Goal: Task Accomplishment & Management: Manage account settings

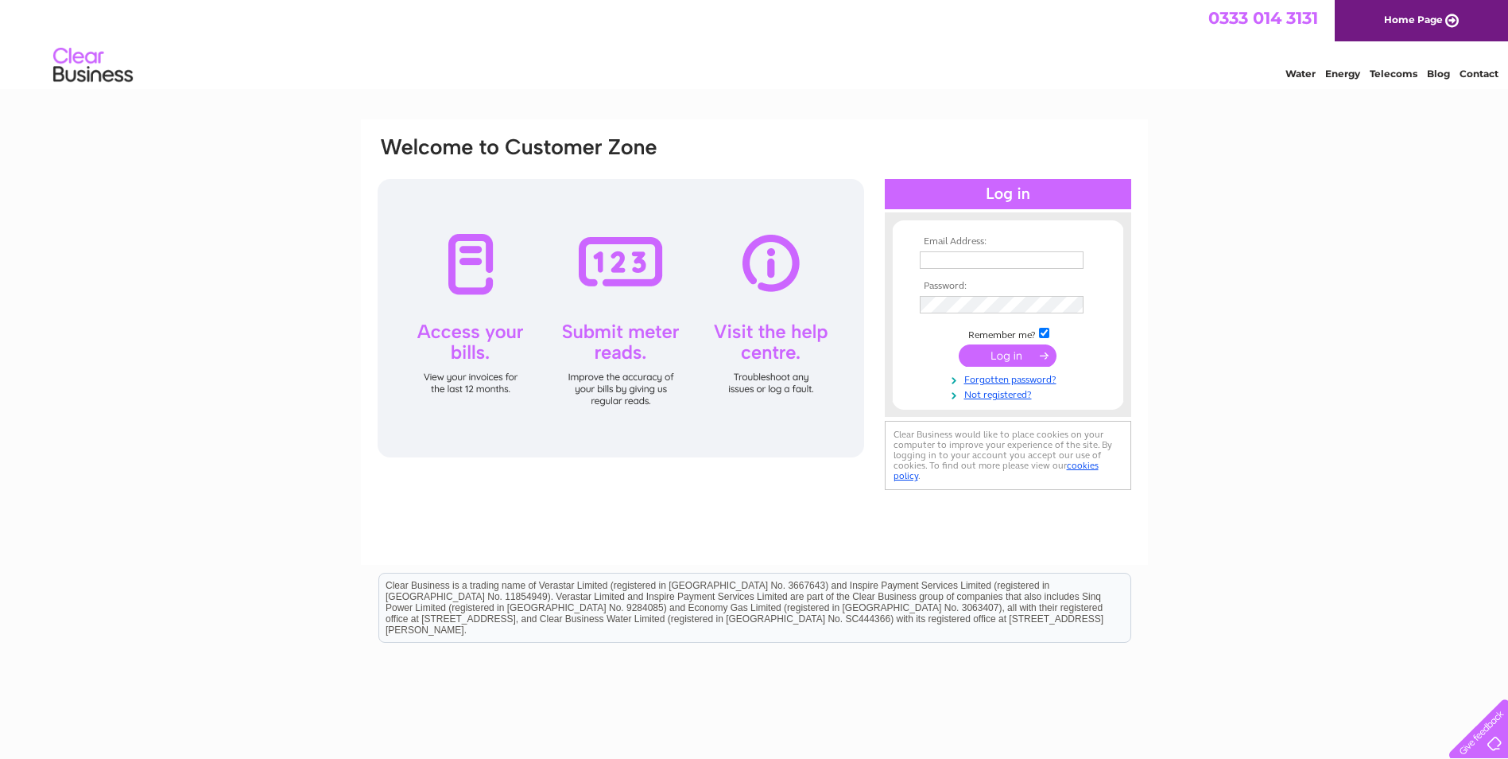
click at [958, 261] on input "text" at bounding box center [1002, 259] width 164 height 17
type input "admin@alarmcoltd.co.uk"
click at [959, 346] on input "submit" at bounding box center [1008, 357] width 98 height 22
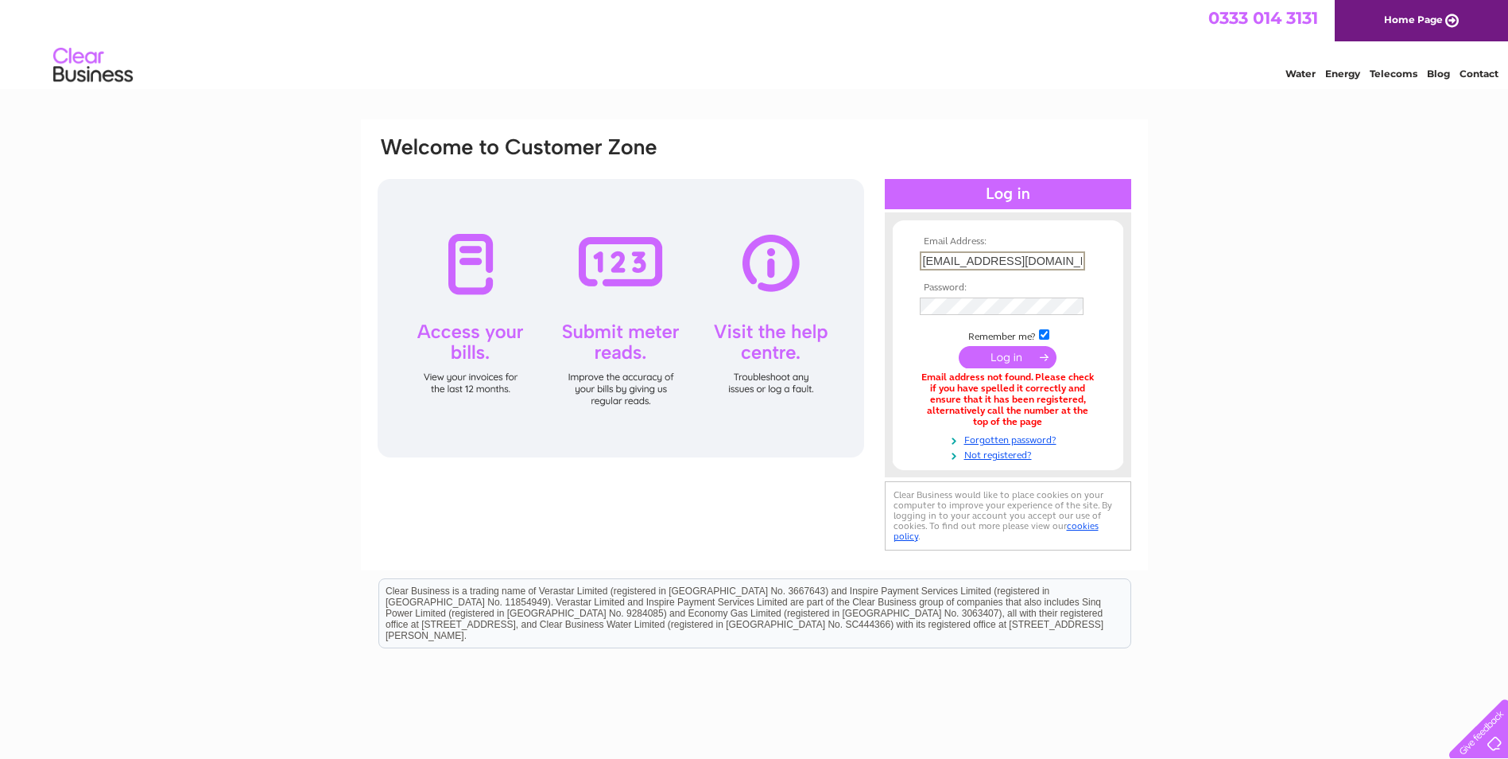
click at [1055, 259] on input "admin@alarmcoltd.co.uk" at bounding box center [1002, 260] width 165 height 19
type input "admin@alarmco.org"
click at [1020, 362] on input "submit" at bounding box center [1008, 357] width 98 height 22
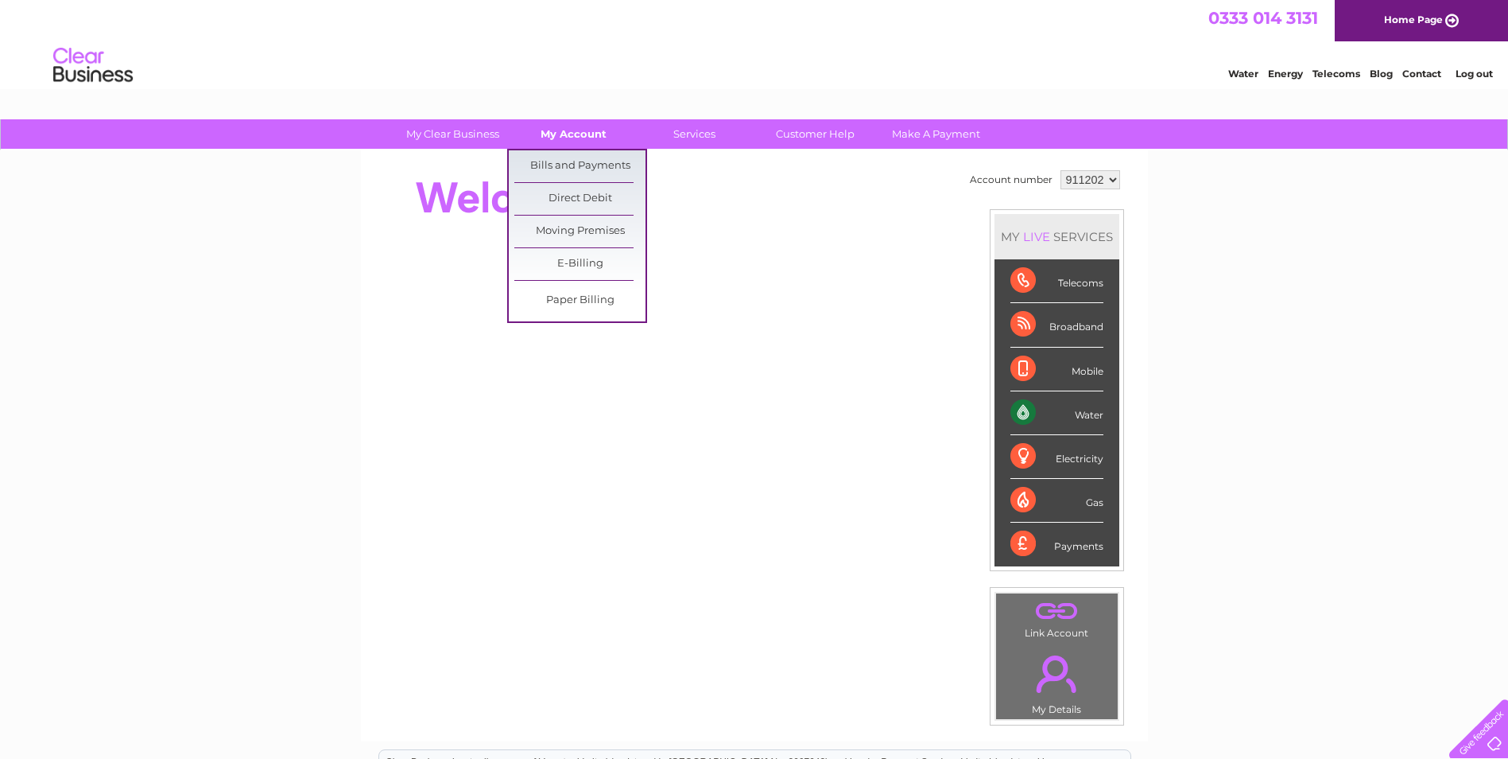
click at [559, 137] on link "My Account" at bounding box center [573, 133] width 131 height 29
click at [559, 163] on link "Bills and Payments" at bounding box center [579, 166] width 131 height 32
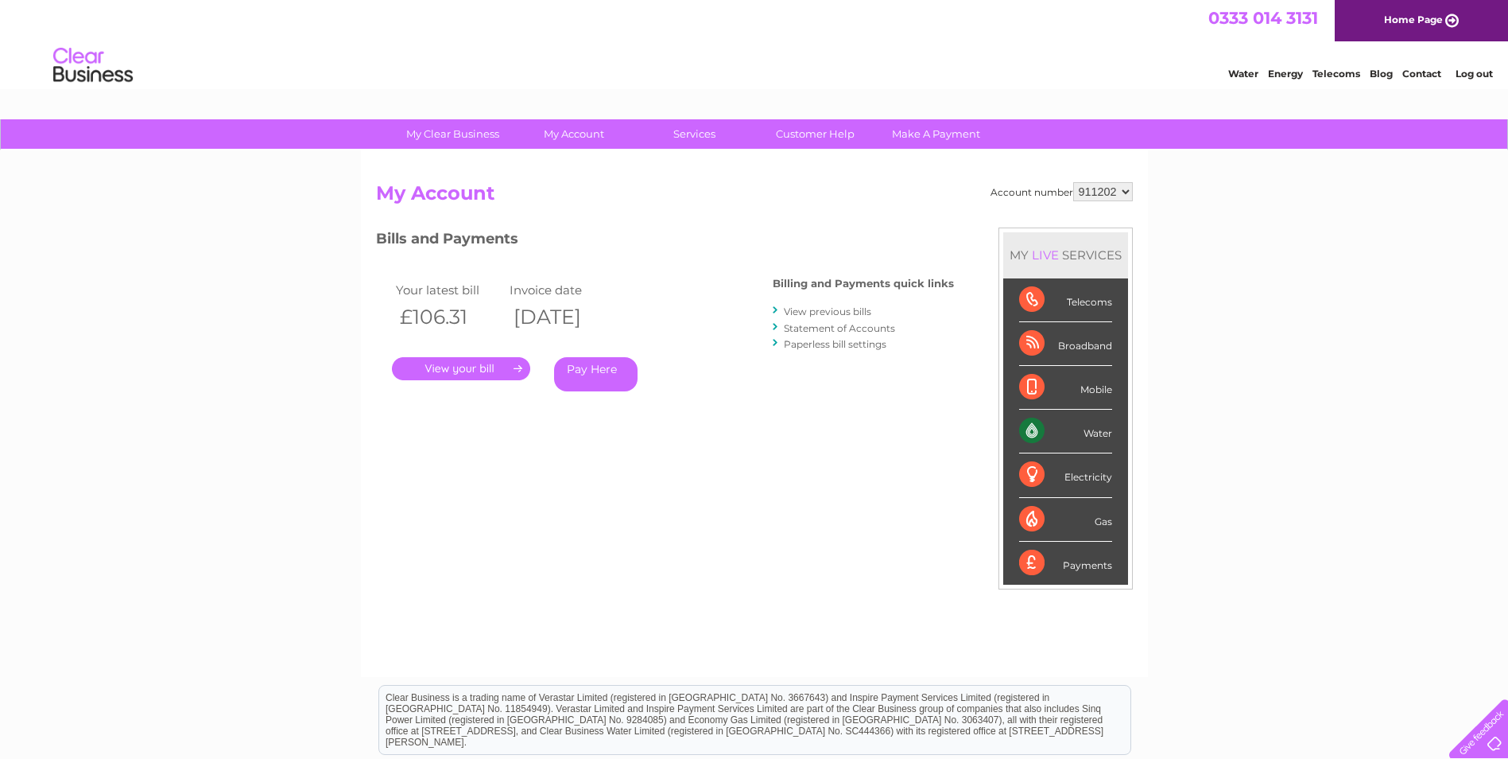
click at [501, 363] on link "." at bounding box center [461, 368] width 138 height 23
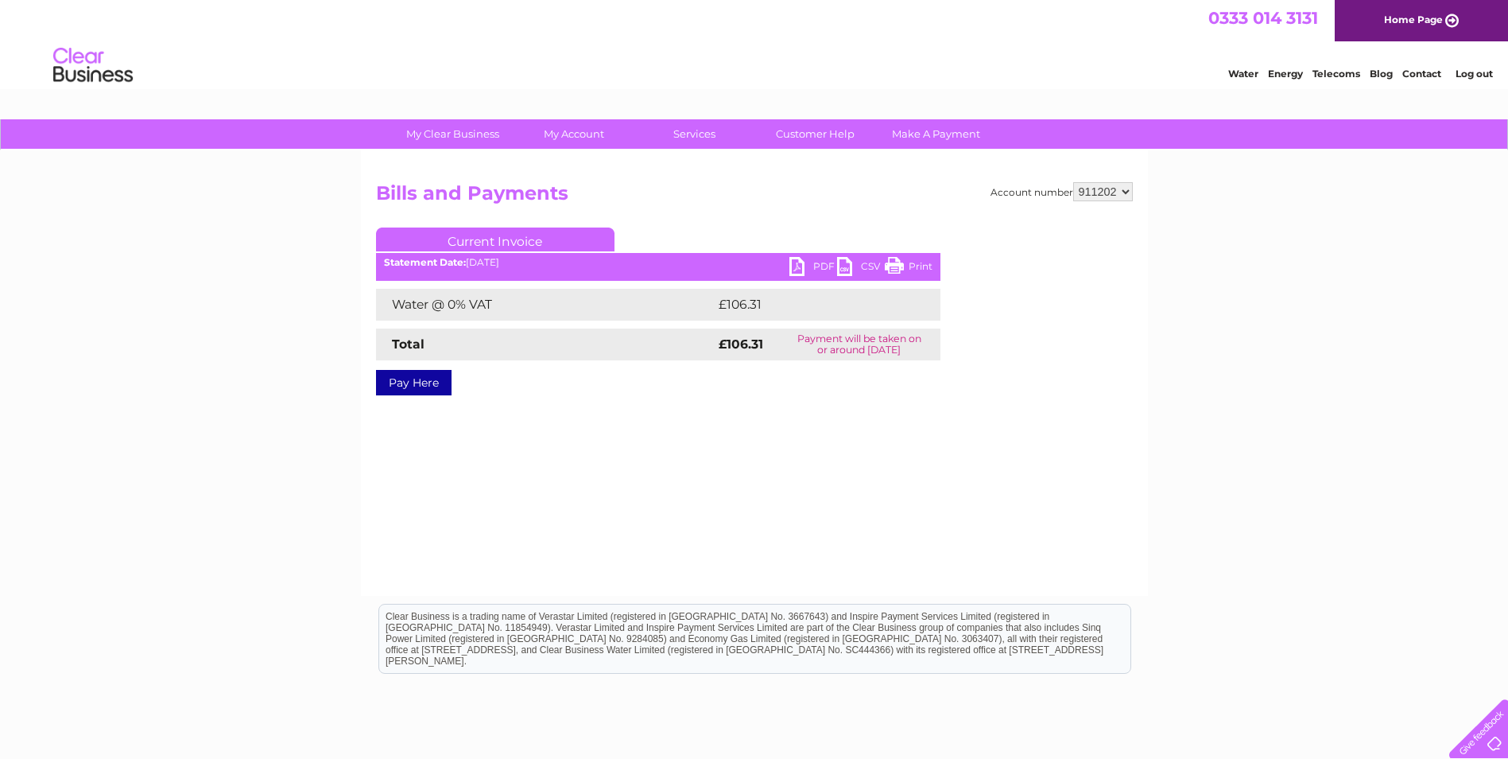
click at [803, 266] on link "PDF" at bounding box center [814, 268] width 48 height 23
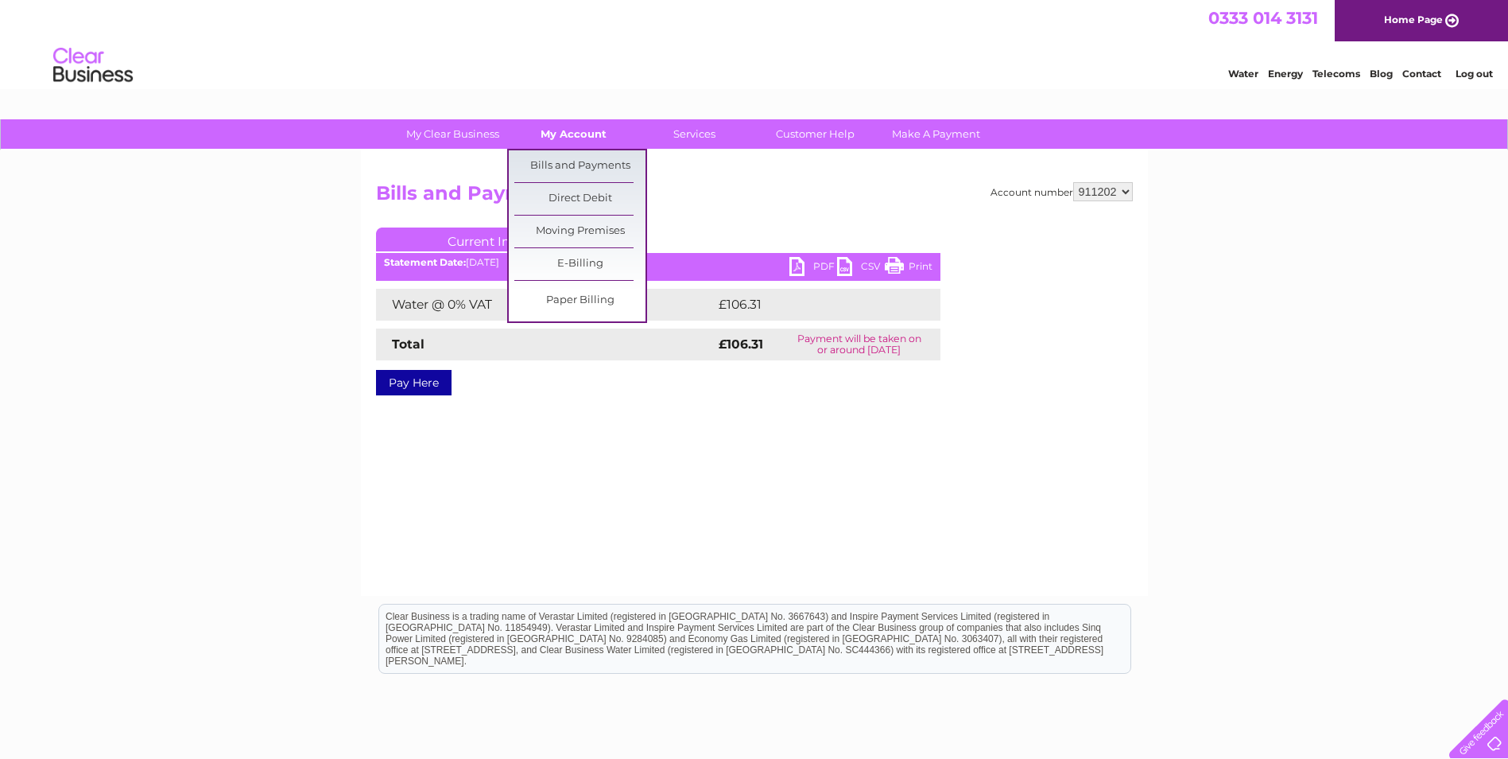
click at [576, 126] on link "My Account" at bounding box center [573, 133] width 131 height 29
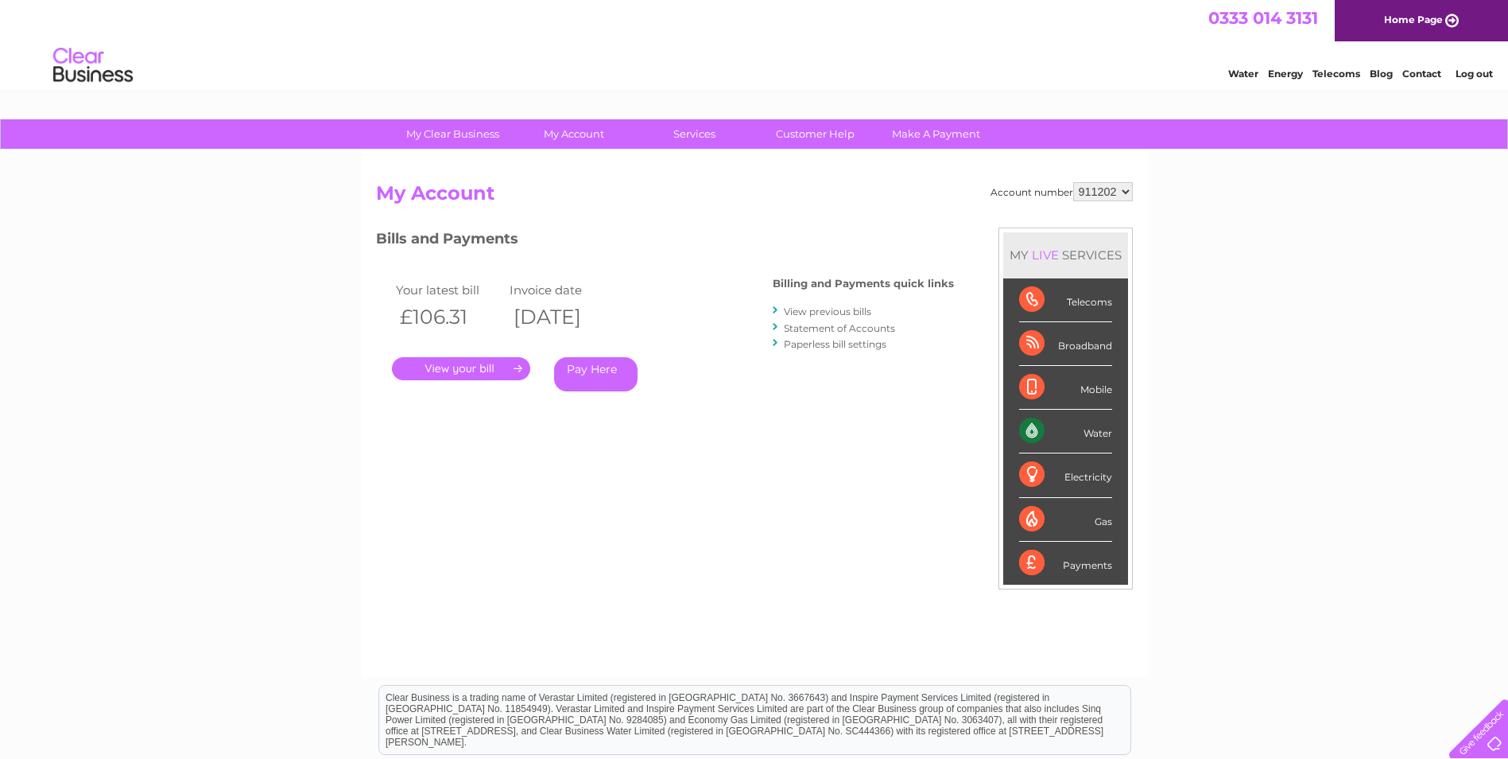
click at [852, 309] on link "View previous bills" at bounding box center [827, 311] width 87 height 12
click at [785, 308] on link "View previous bills" at bounding box center [827, 311] width 87 height 12
click at [775, 308] on div at bounding box center [776, 310] width 7 height 15
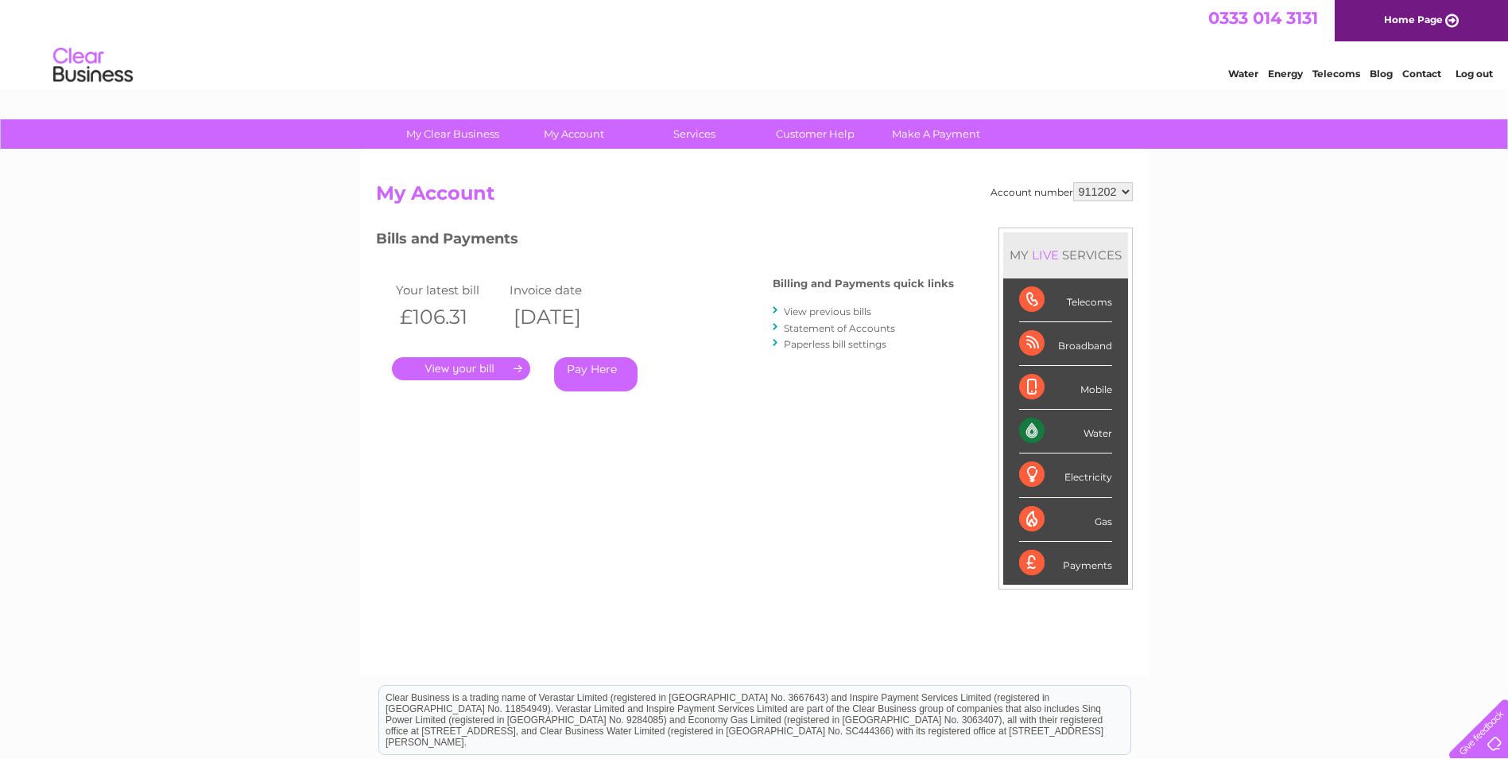
click at [816, 315] on link "View previous bills" at bounding box center [827, 311] width 87 height 12
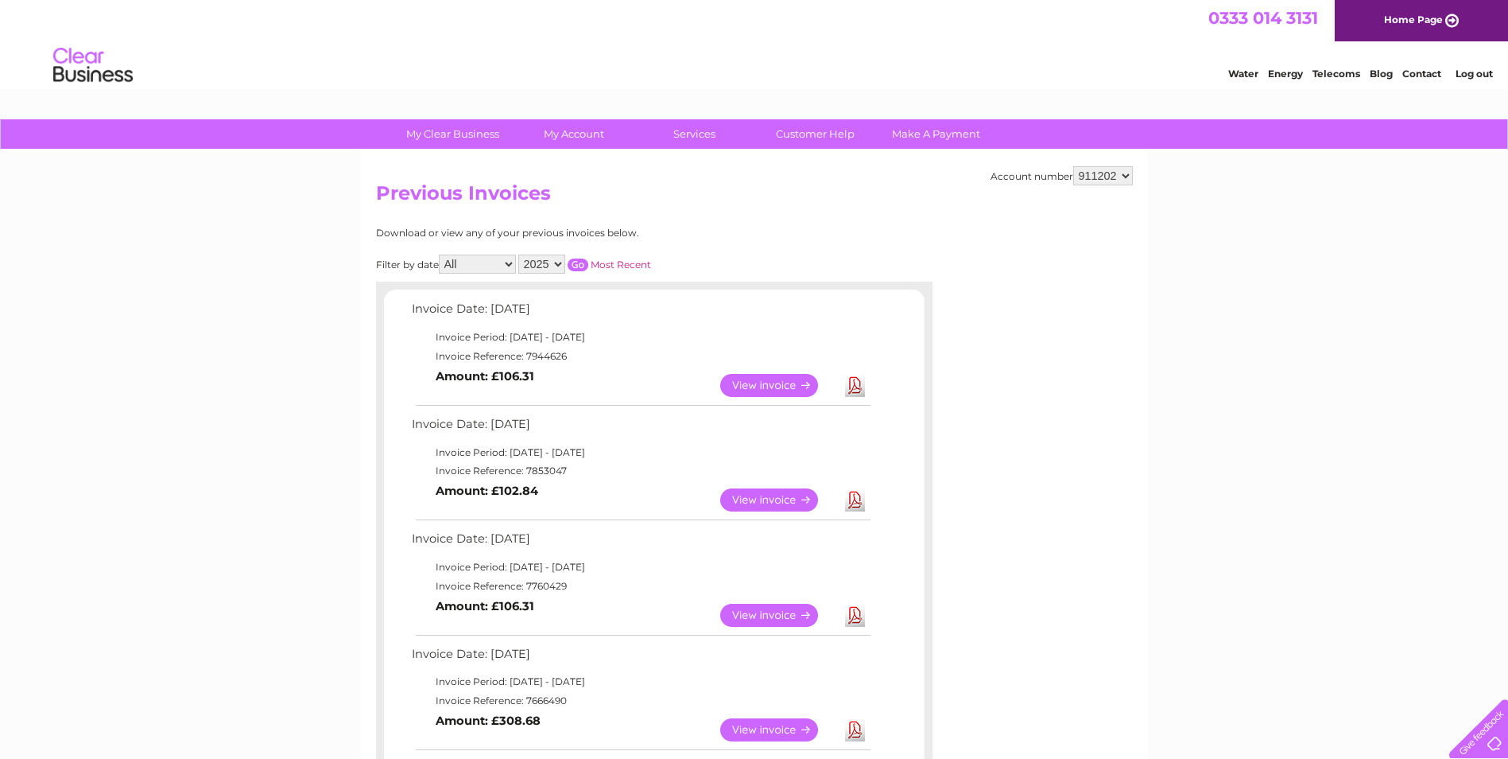
click at [766, 492] on link "View" at bounding box center [778, 499] width 117 height 23
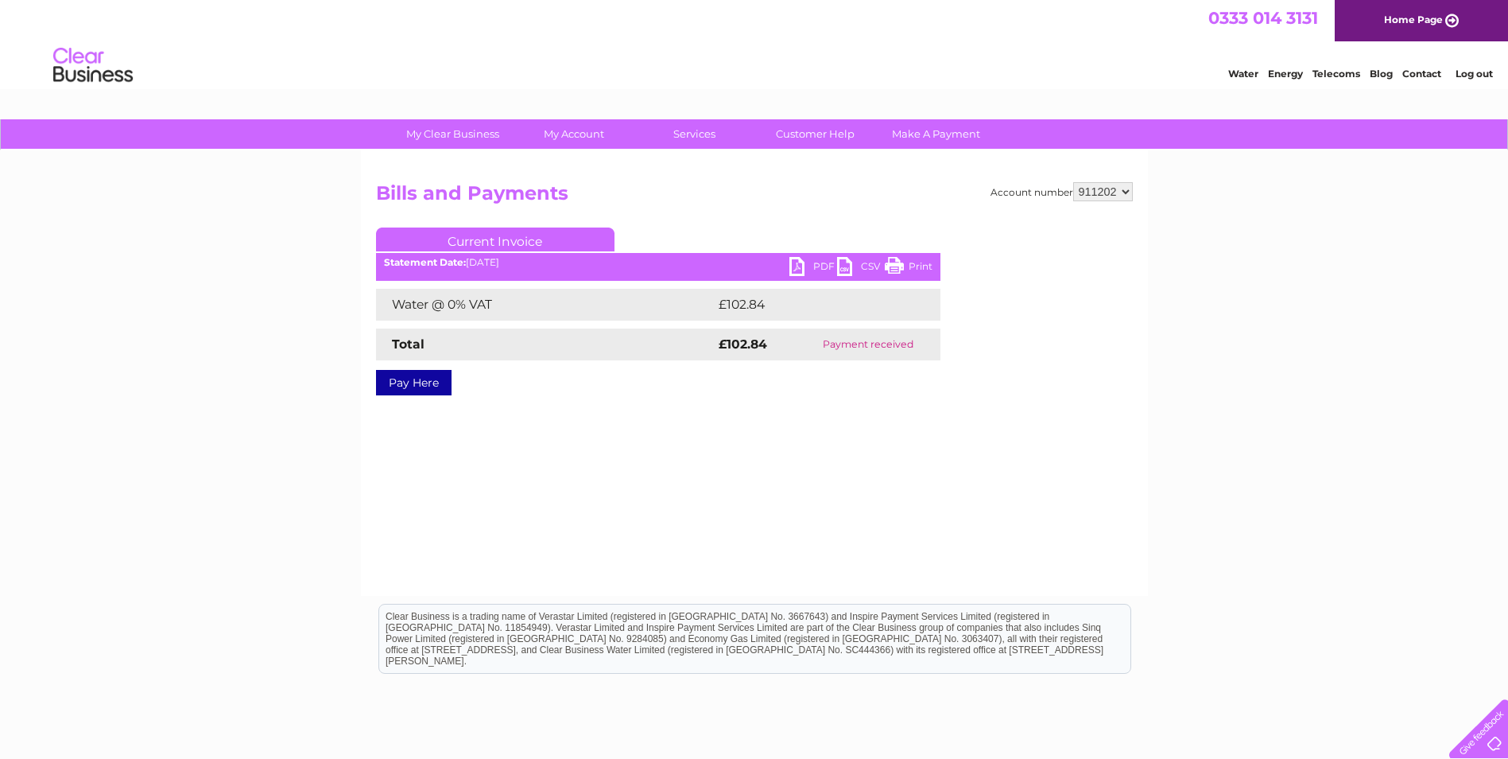
click at [794, 262] on link "PDF" at bounding box center [814, 268] width 48 height 23
